Goal: Task Accomplishment & Management: Complete application form

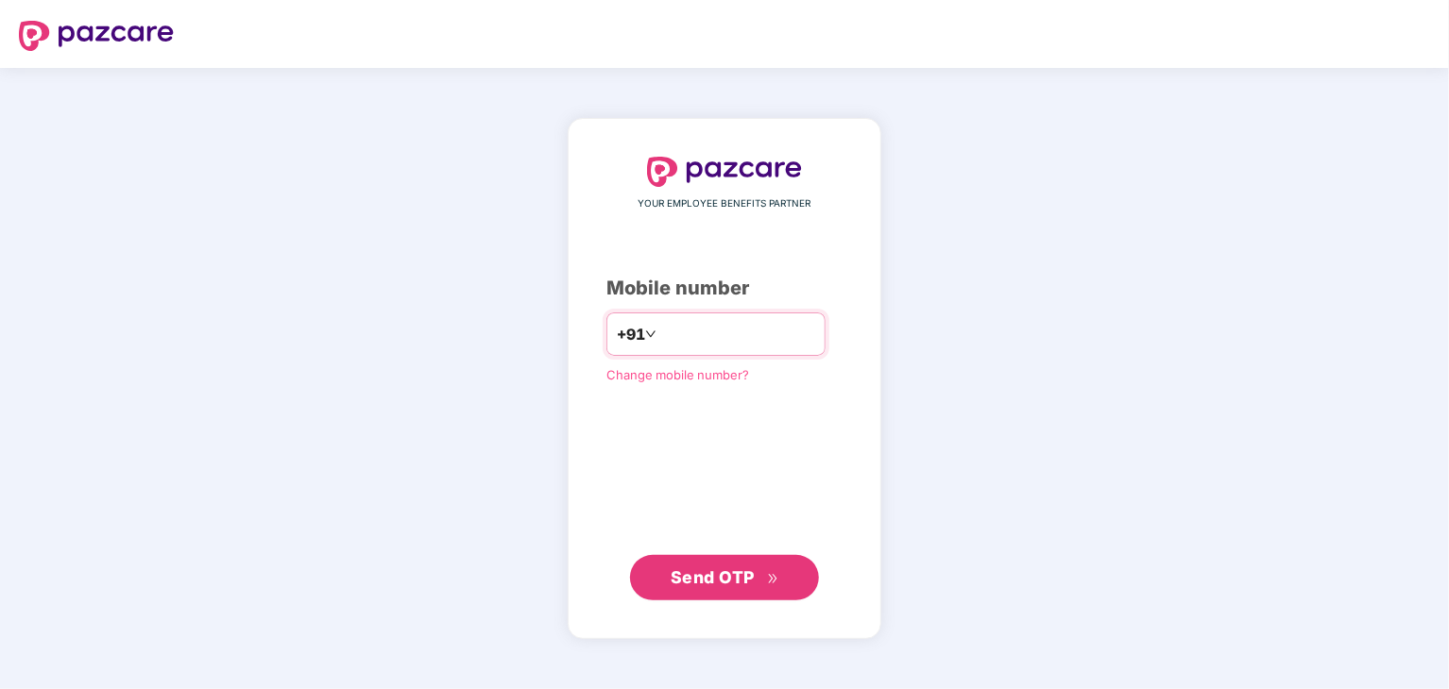
type input "**********"
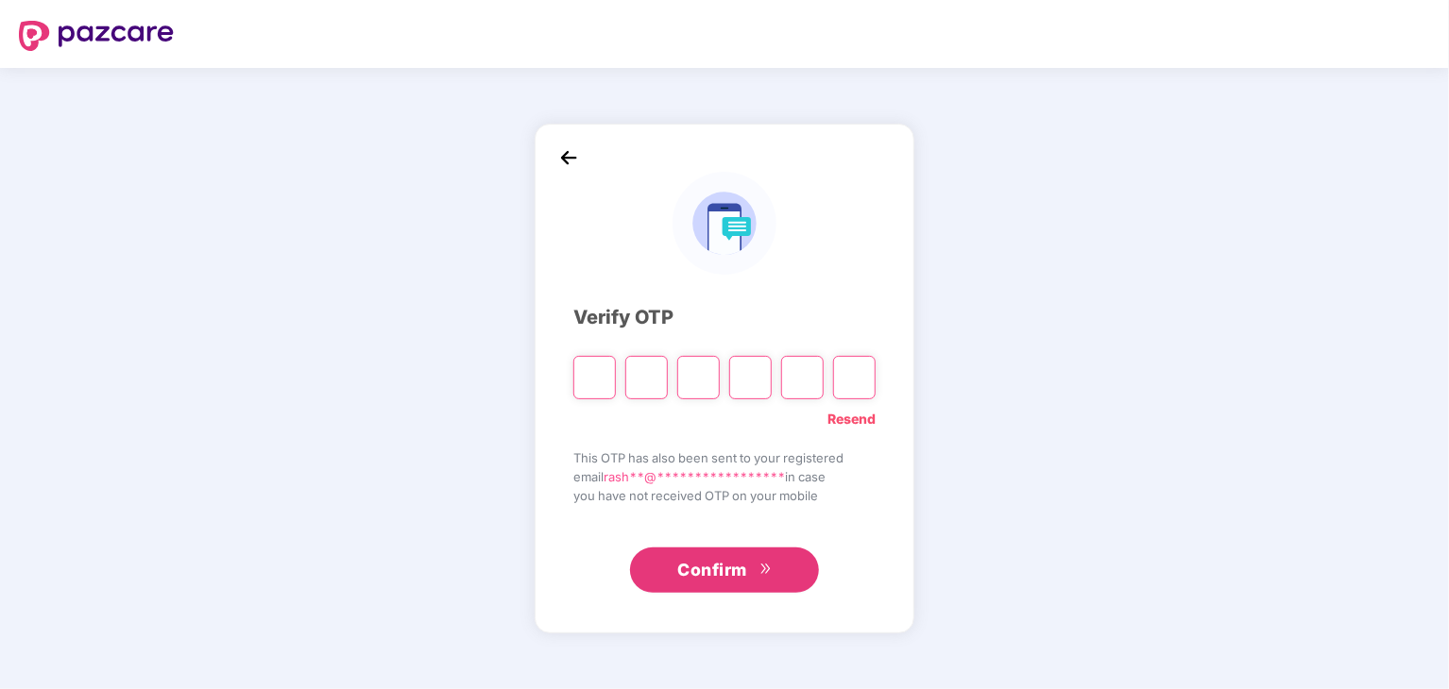
type input "*"
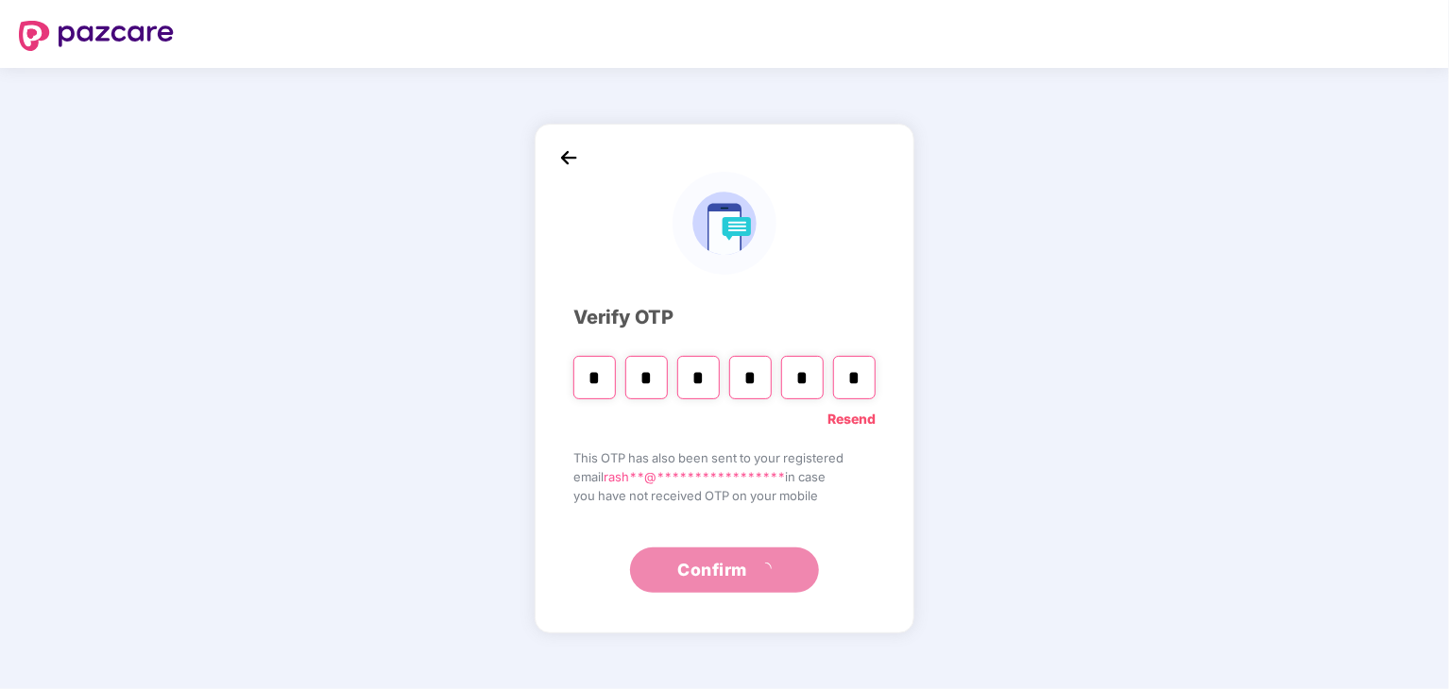
type input "*"
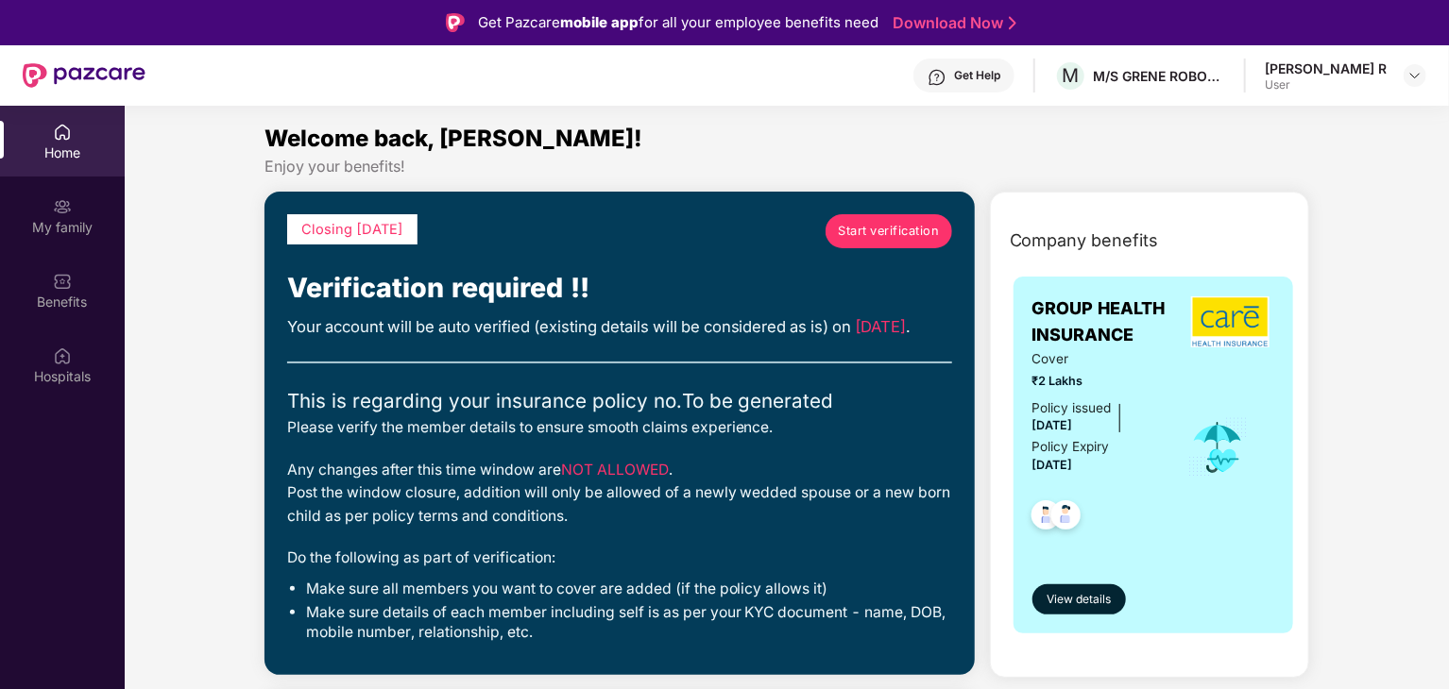
click at [923, 226] on span "Start verification" at bounding box center [888, 231] width 101 height 19
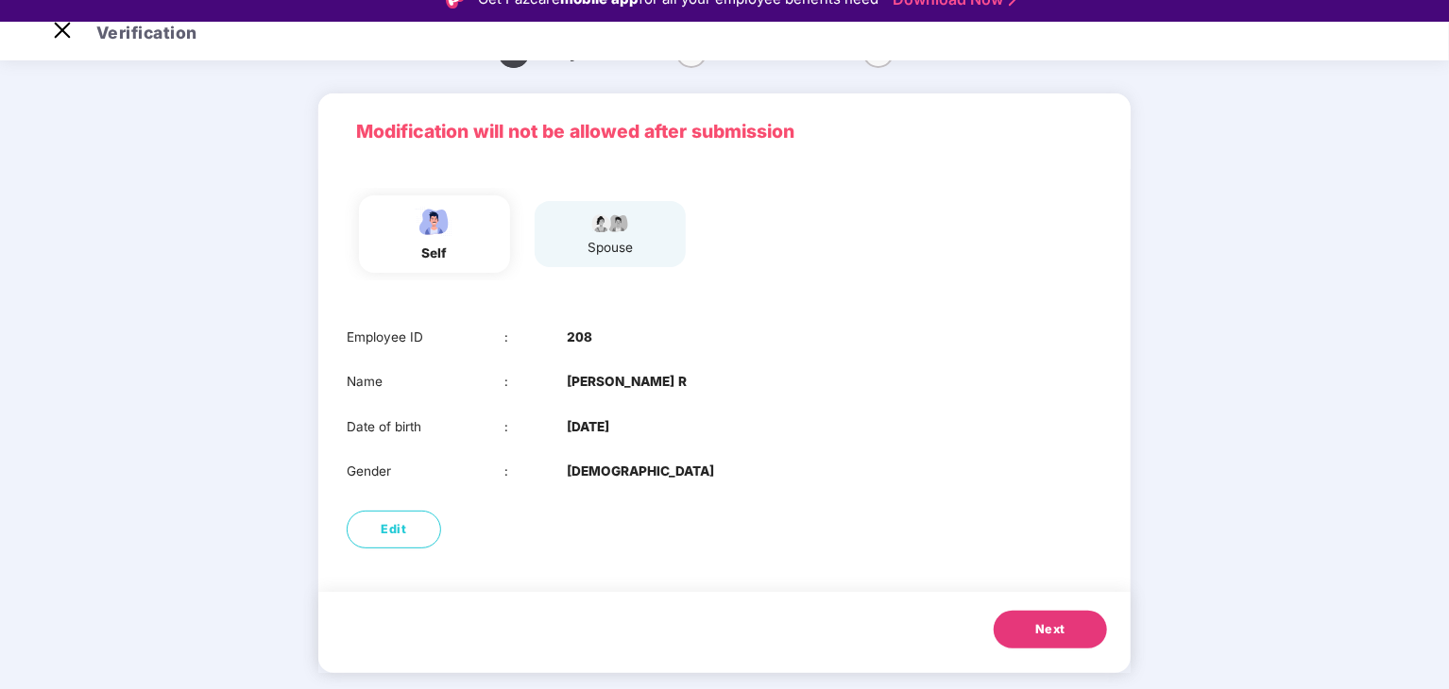
scroll to position [45, 0]
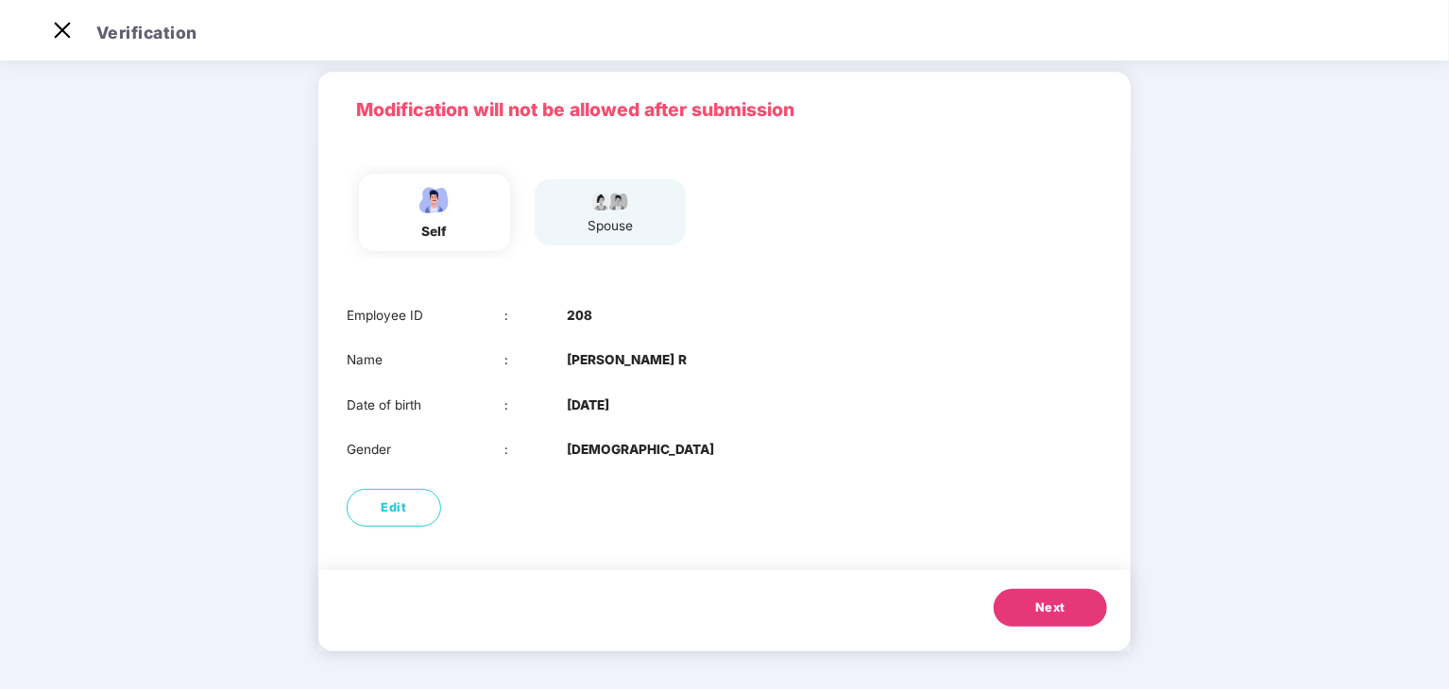
click at [1043, 589] on button "Next" at bounding box center [1049, 608] width 113 height 38
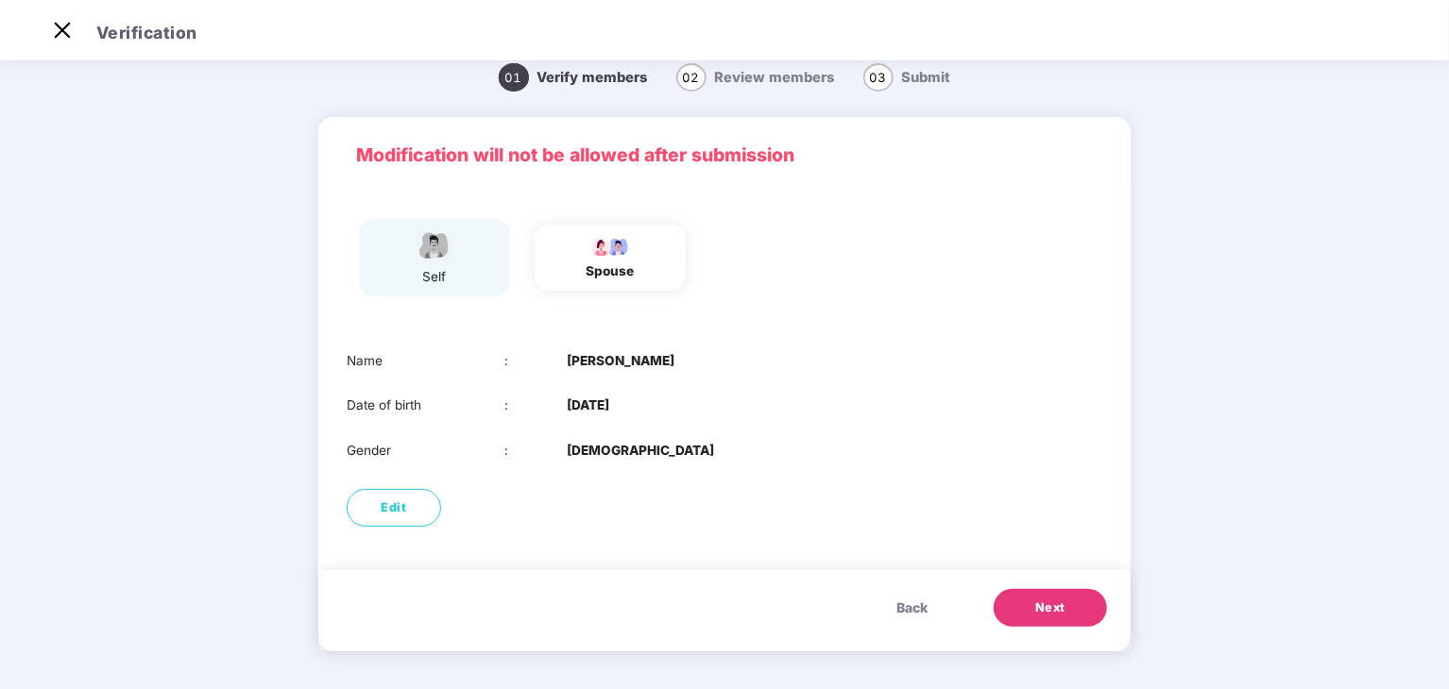
scroll to position [19, 0]
click at [1051, 610] on span "Next" at bounding box center [1050, 608] width 30 height 19
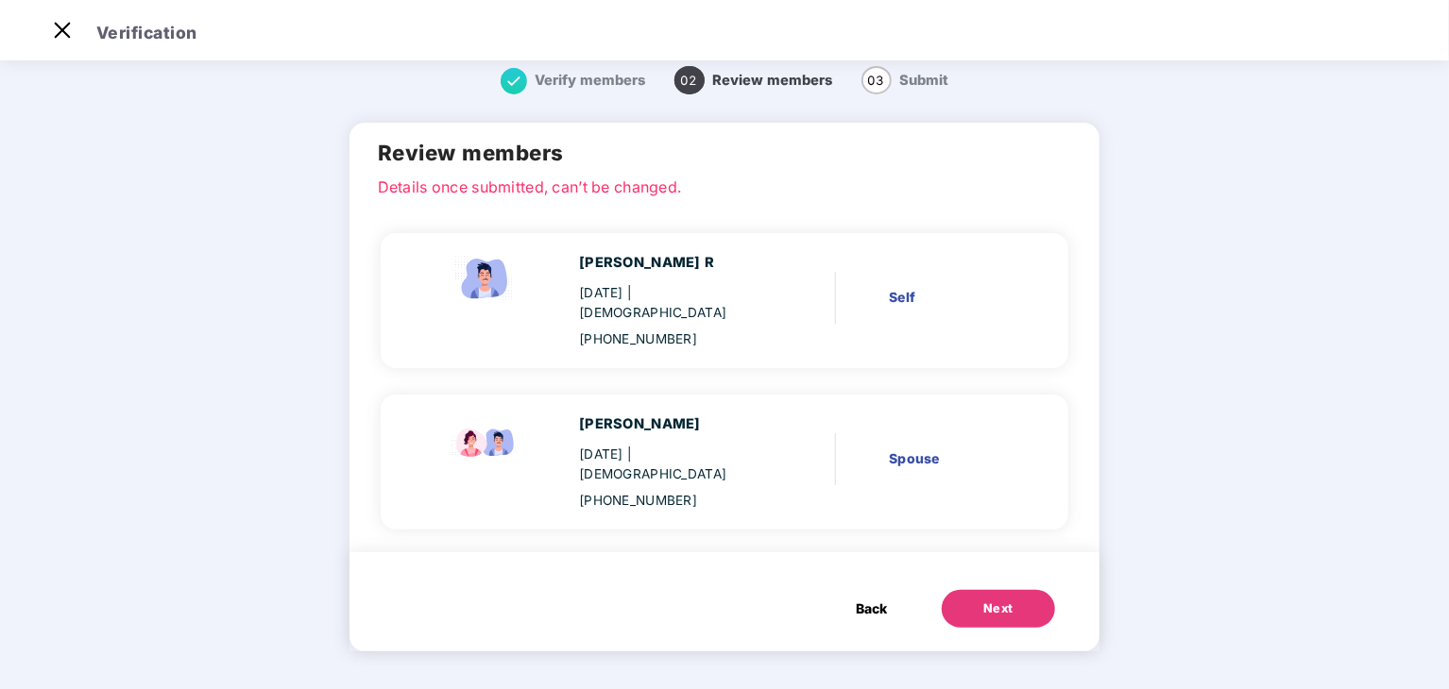
scroll to position [0, 0]
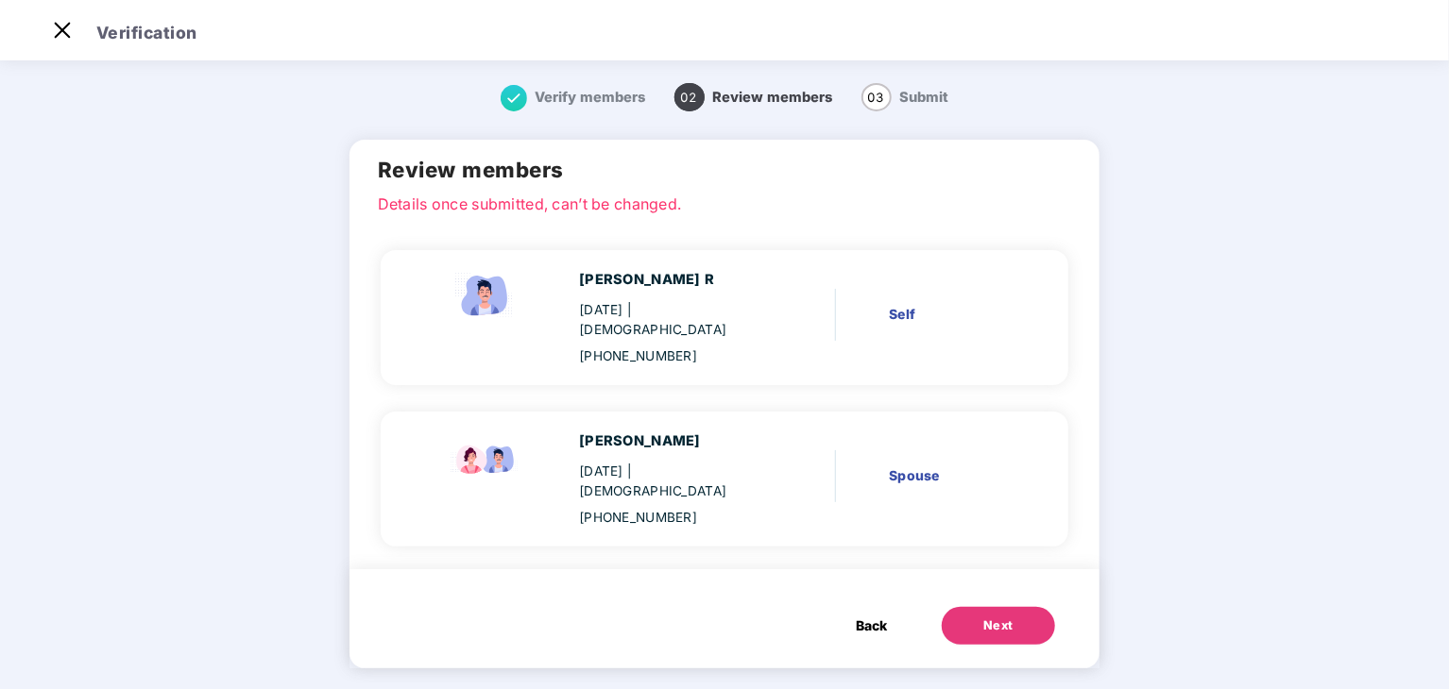
click at [859, 616] on span "Back" at bounding box center [871, 626] width 31 height 21
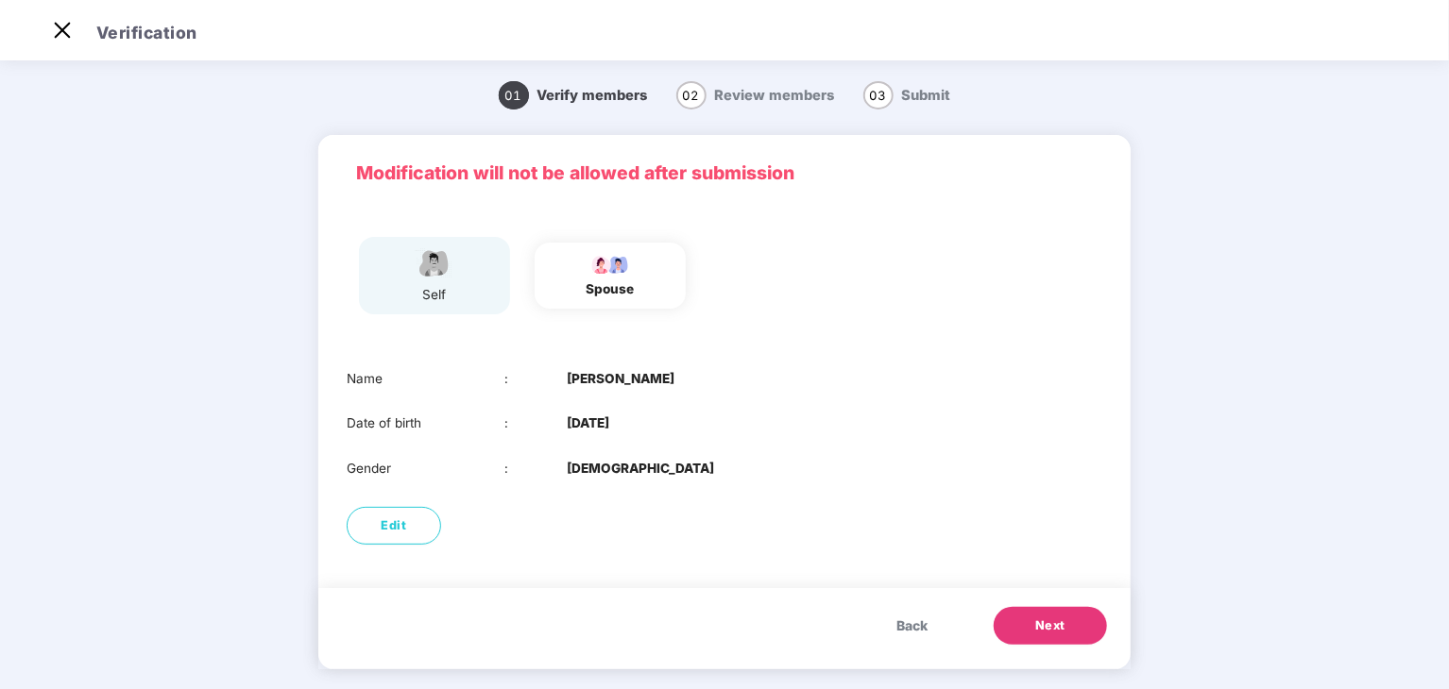
click at [1036, 631] on span "Next" at bounding box center [1050, 626] width 30 height 19
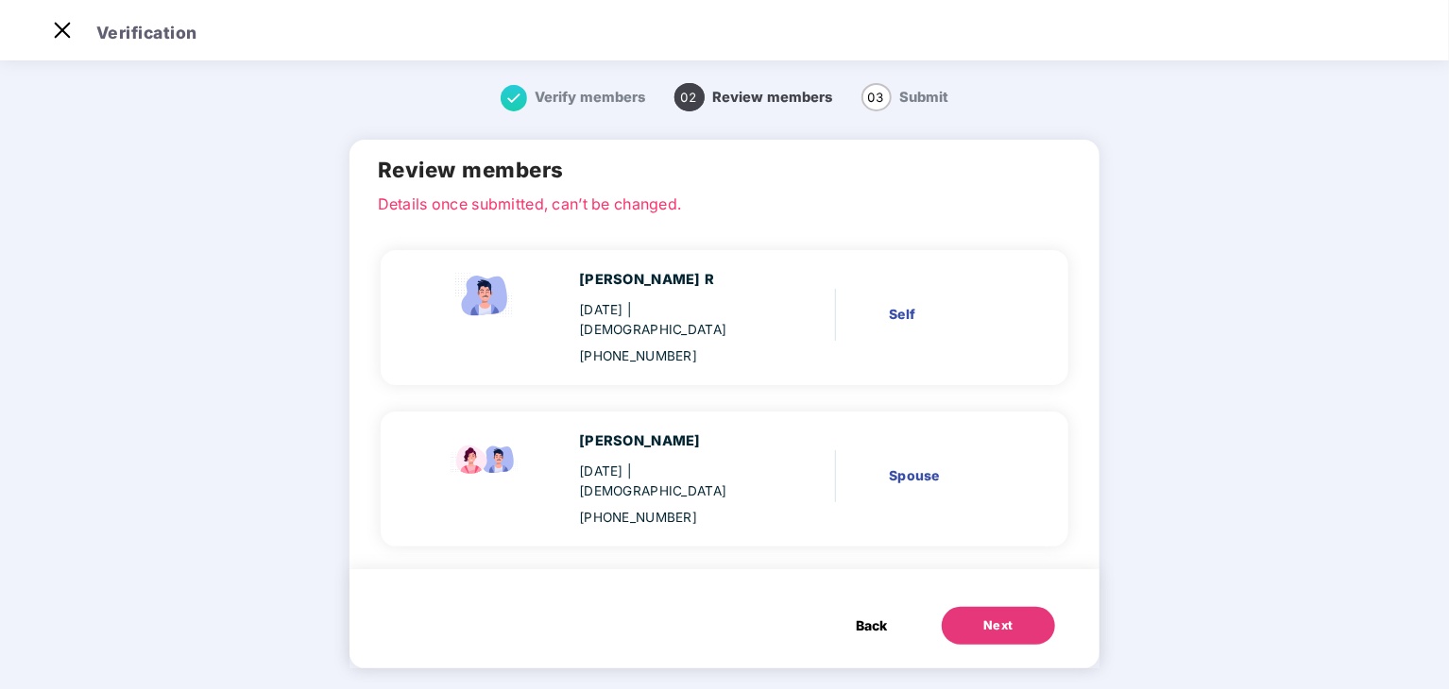
click at [1015, 607] on button "Next" at bounding box center [997, 626] width 113 height 38
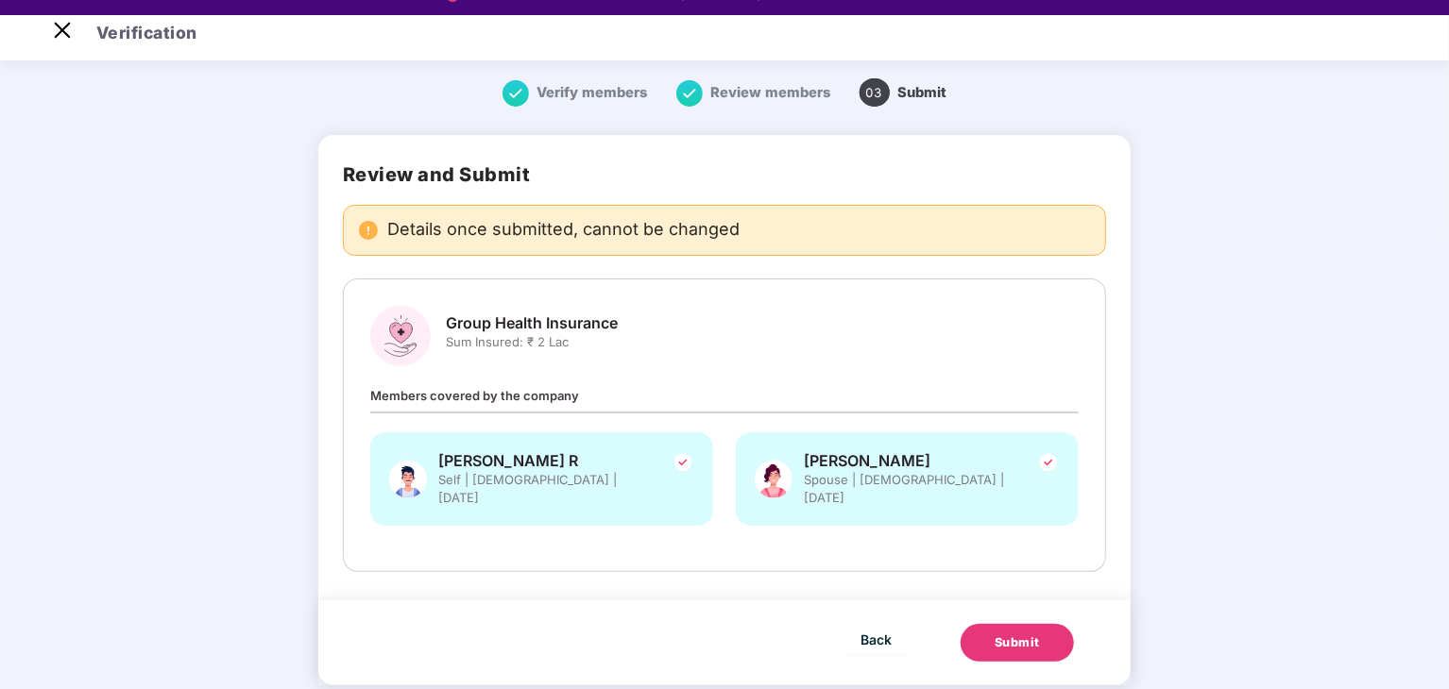
scroll to position [45, 0]
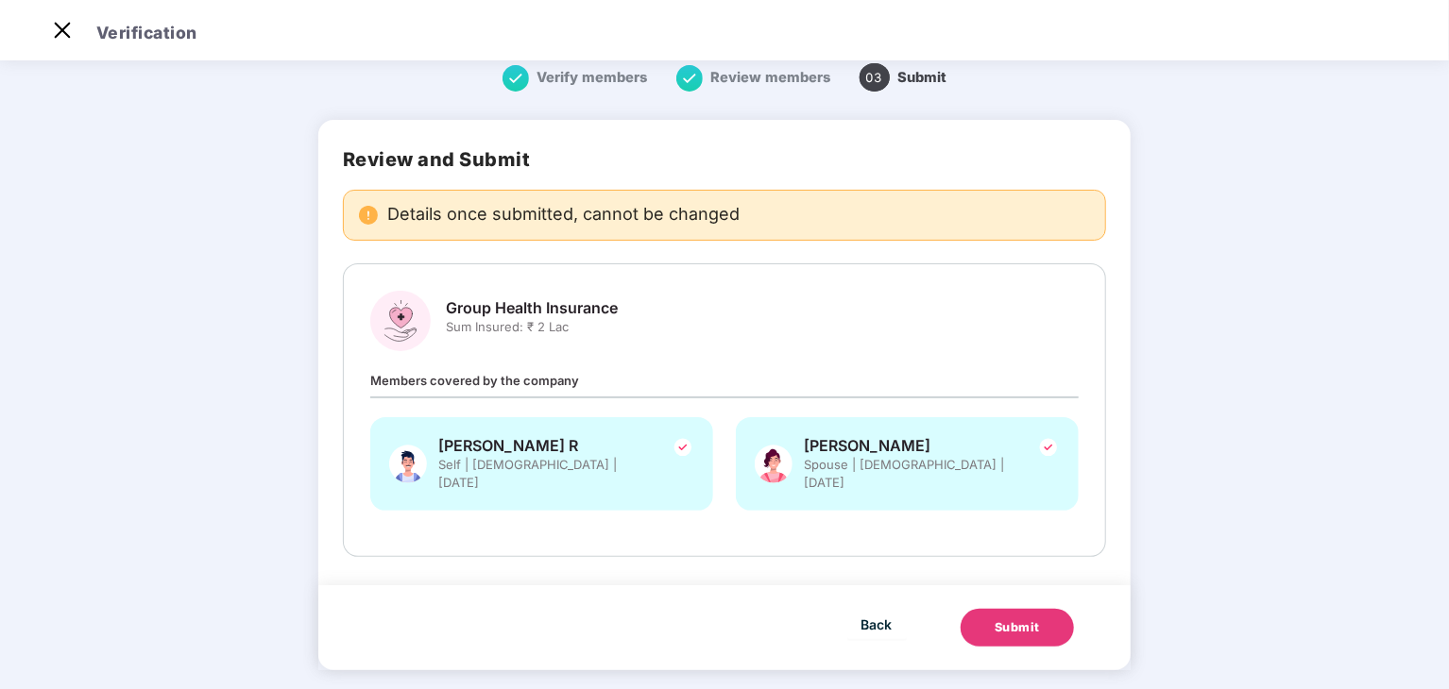
click at [997, 619] on div "Submit" at bounding box center [1016, 628] width 45 height 19
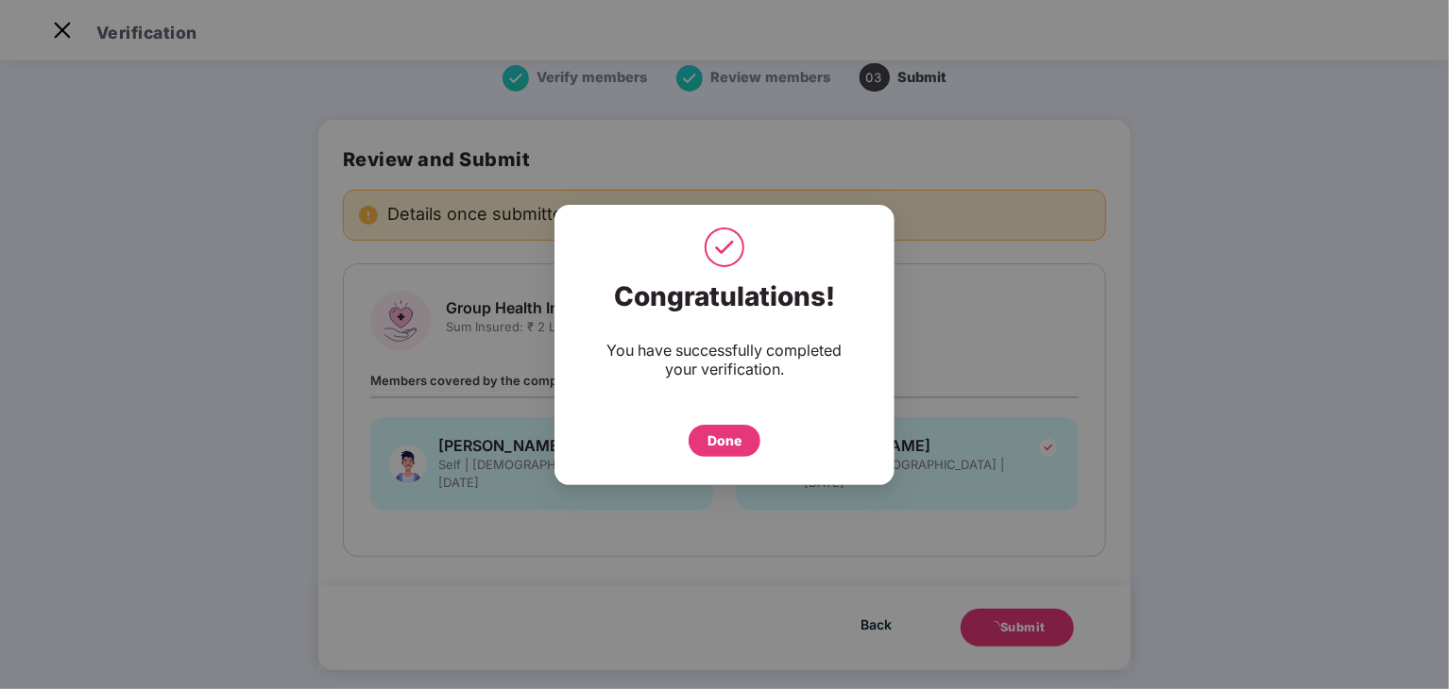
click at [710, 438] on div "Done" at bounding box center [724, 441] width 34 height 21
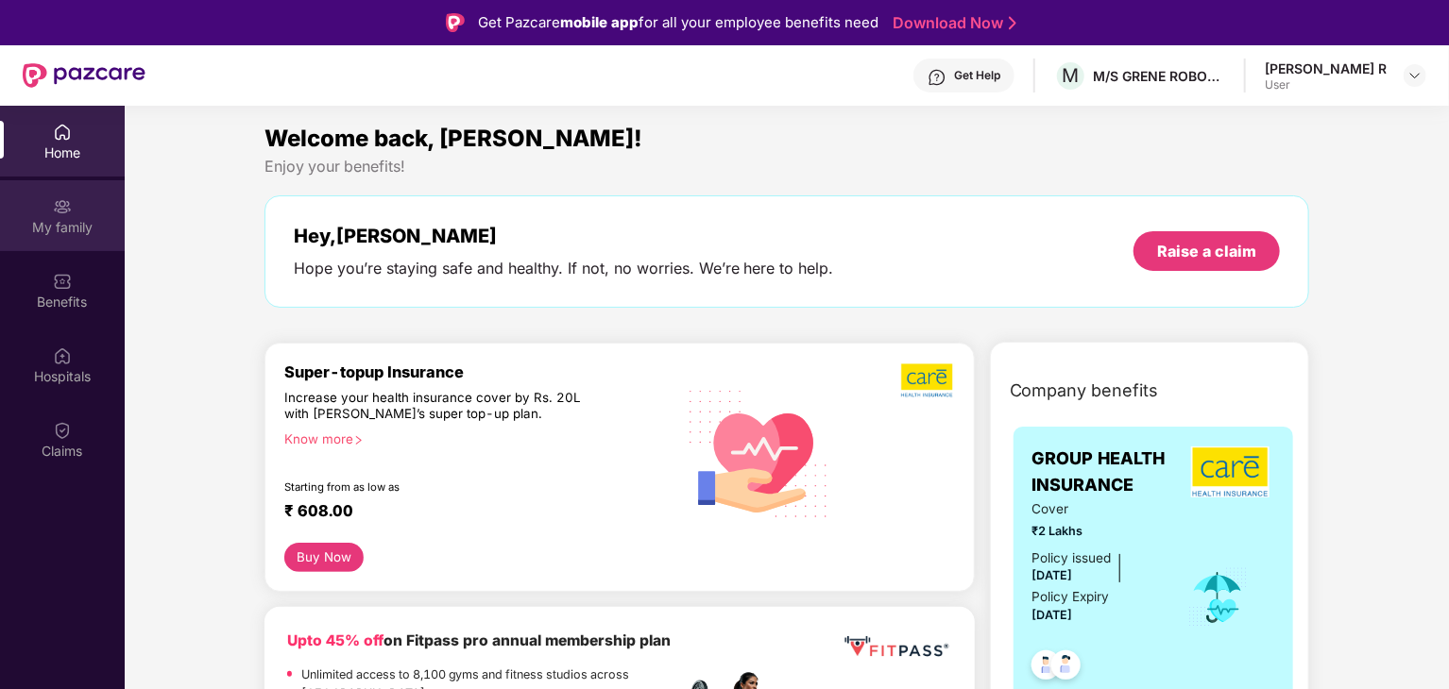
click at [42, 212] on div "My family" at bounding box center [62, 215] width 125 height 71
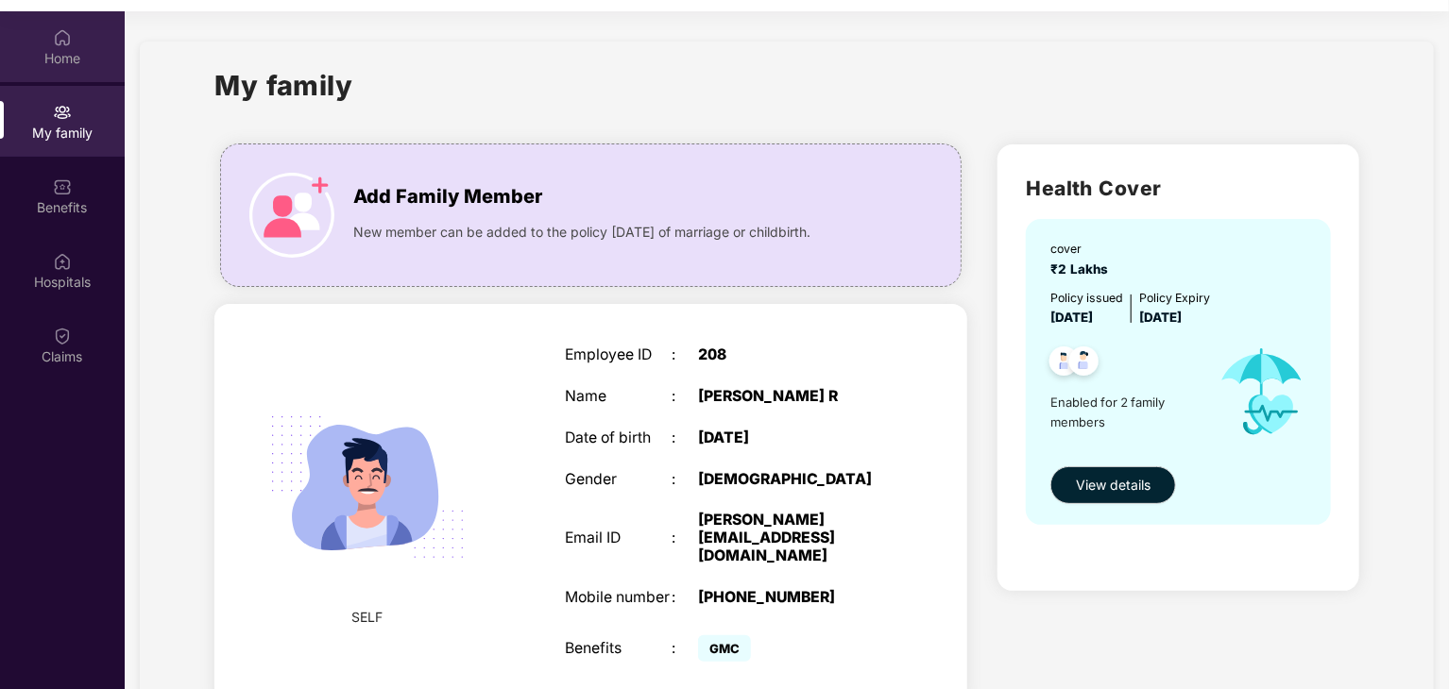
drag, startPoint x: 75, startPoint y: 59, endPoint x: 76, endPoint y: 73, distance: 14.2
click at [76, 73] on div "Home" at bounding box center [62, 46] width 125 height 71
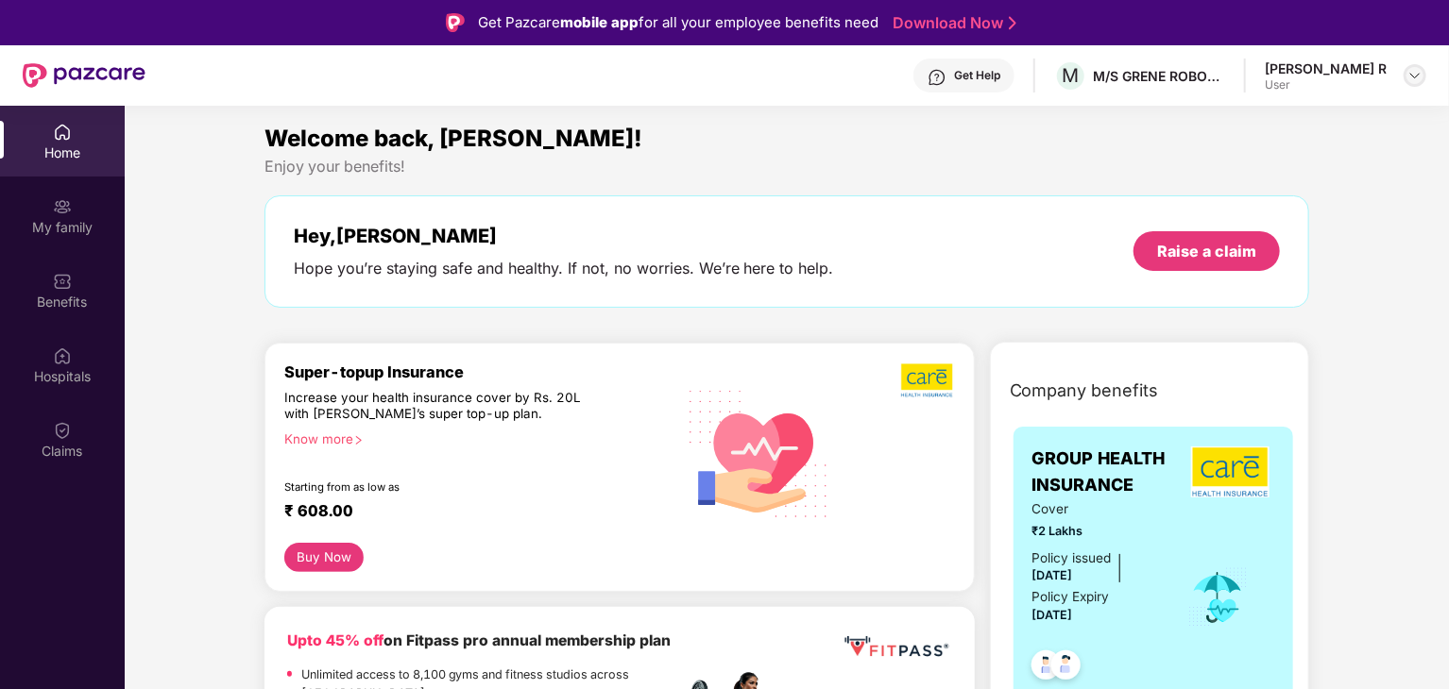
click at [1413, 68] on img at bounding box center [1414, 75] width 15 height 15
click at [1243, 124] on div "Logout" at bounding box center [1326, 120] width 246 height 37
